Goal: Task Accomplishment & Management: Use online tool/utility

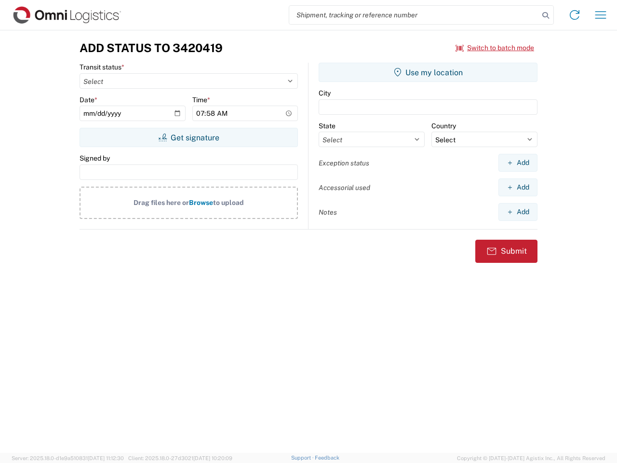
click at [414, 15] on input "search" at bounding box center [414, 15] width 250 height 18
click at [546, 15] on icon at bounding box center [545, 15] width 13 height 13
click at [574, 15] on icon at bounding box center [574, 14] width 15 height 15
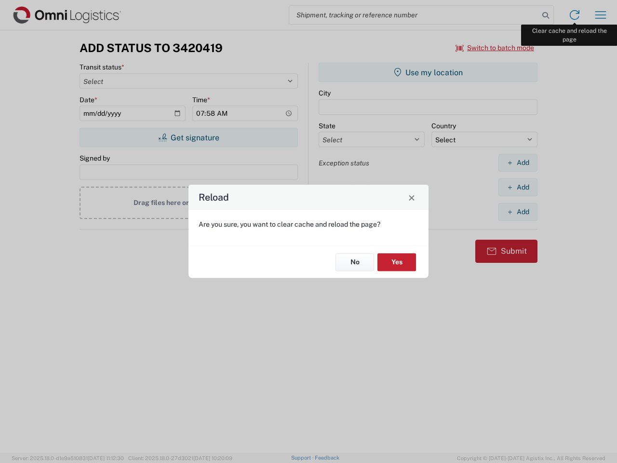
click at [600, 15] on div "Reload Are you sure, you want to clear cache and reload the page? No Yes" at bounding box center [308, 231] width 617 height 463
click at [495, 48] on div "Reload Are you sure, you want to clear cache and reload the page? No Yes" at bounding box center [308, 231] width 617 height 463
click at [188, 137] on div "Reload Are you sure, you want to clear cache and reload the page? No Yes" at bounding box center [308, 231] width 617 height 463
click at [428, 72] on div "Reload Are you sure, you want to clear cache and reload the page? No Yes" at bounding box center [308, 231] width 617 height 463
click at [518, 162] on div "Reload Are you sure, you want to clear cache and reload the page? No Yes" at bounding box center [308, 231] width 617 height 463
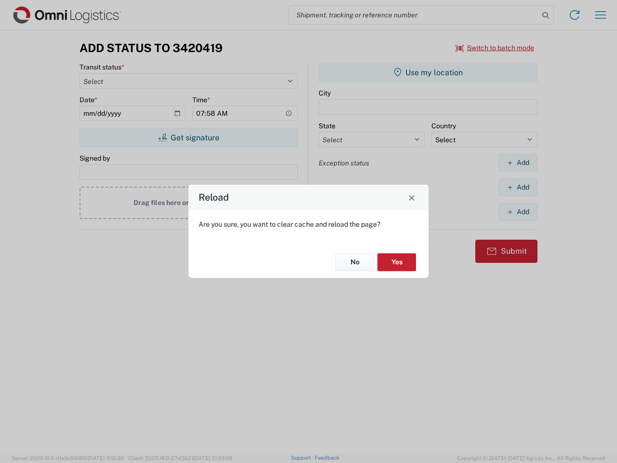
click at [518, 187] on div "Reload Are you sure, you want to clear cache and reload the page? No Yes" at bounding box center [308, 231] width 617 height 463
click at [518, 212] on div "Reload Are you sure, you want to clear cache and reload the page? No Yes" at bounding box center [308, 231] width 617 height 463
